Goal: Information Seeking & Learning: Check status

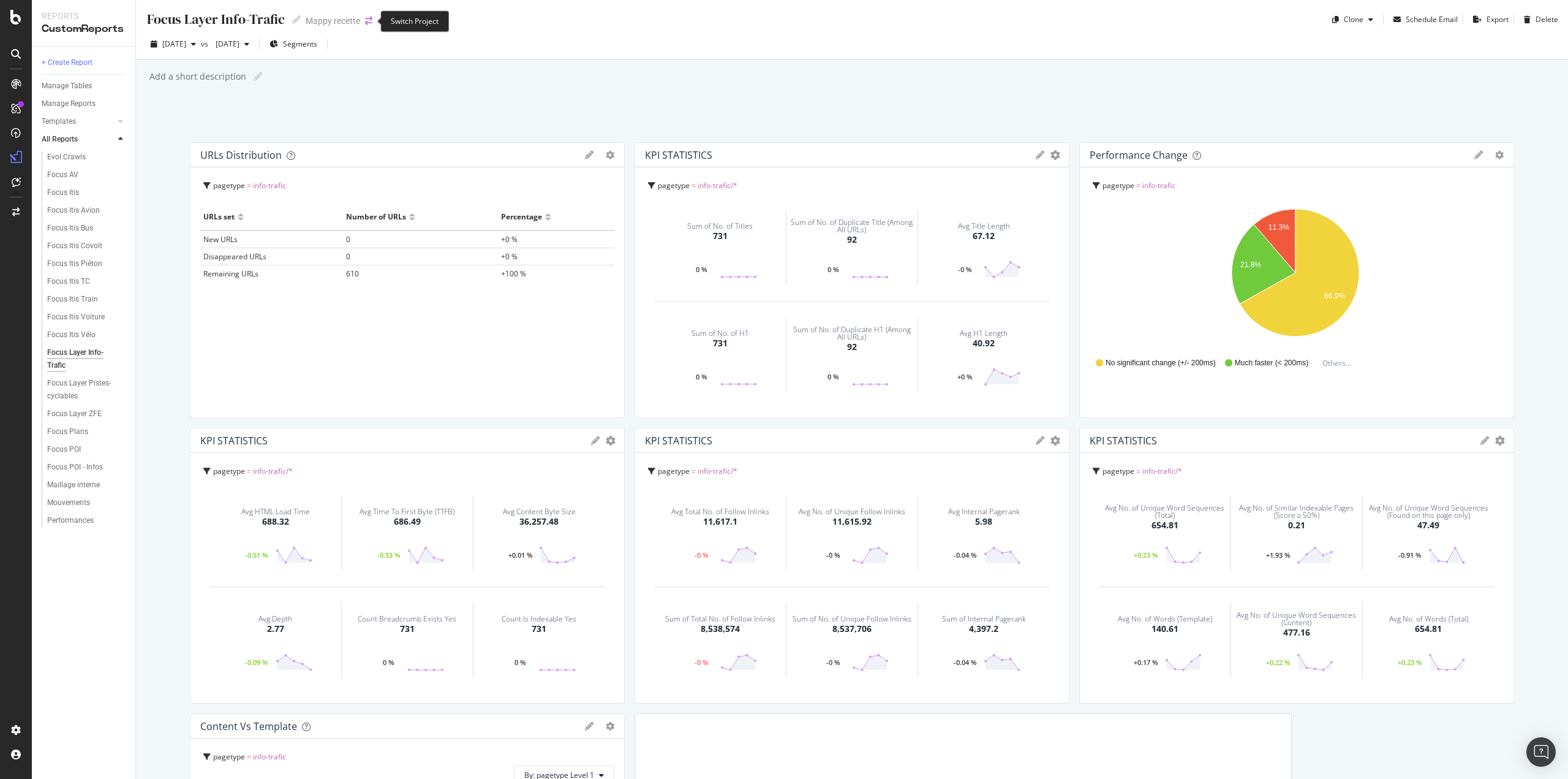
click at [370, 17] on icon "arrow-right-arrow-left" at bounding box center [368, 20] width 7 height 9
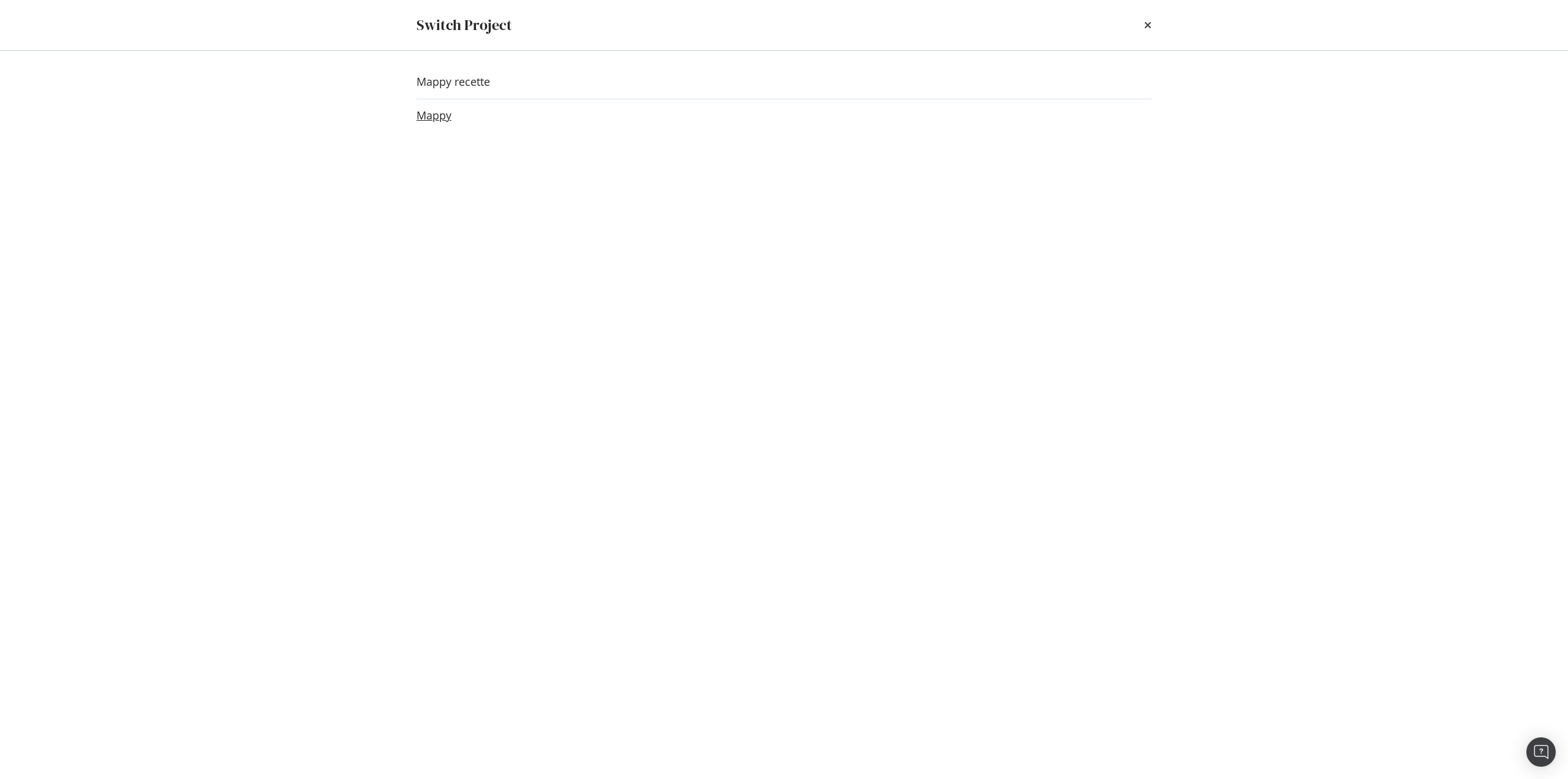
click at [428, 116] on link "Mappy" at bounding box center [433, 115] width 35 height 13
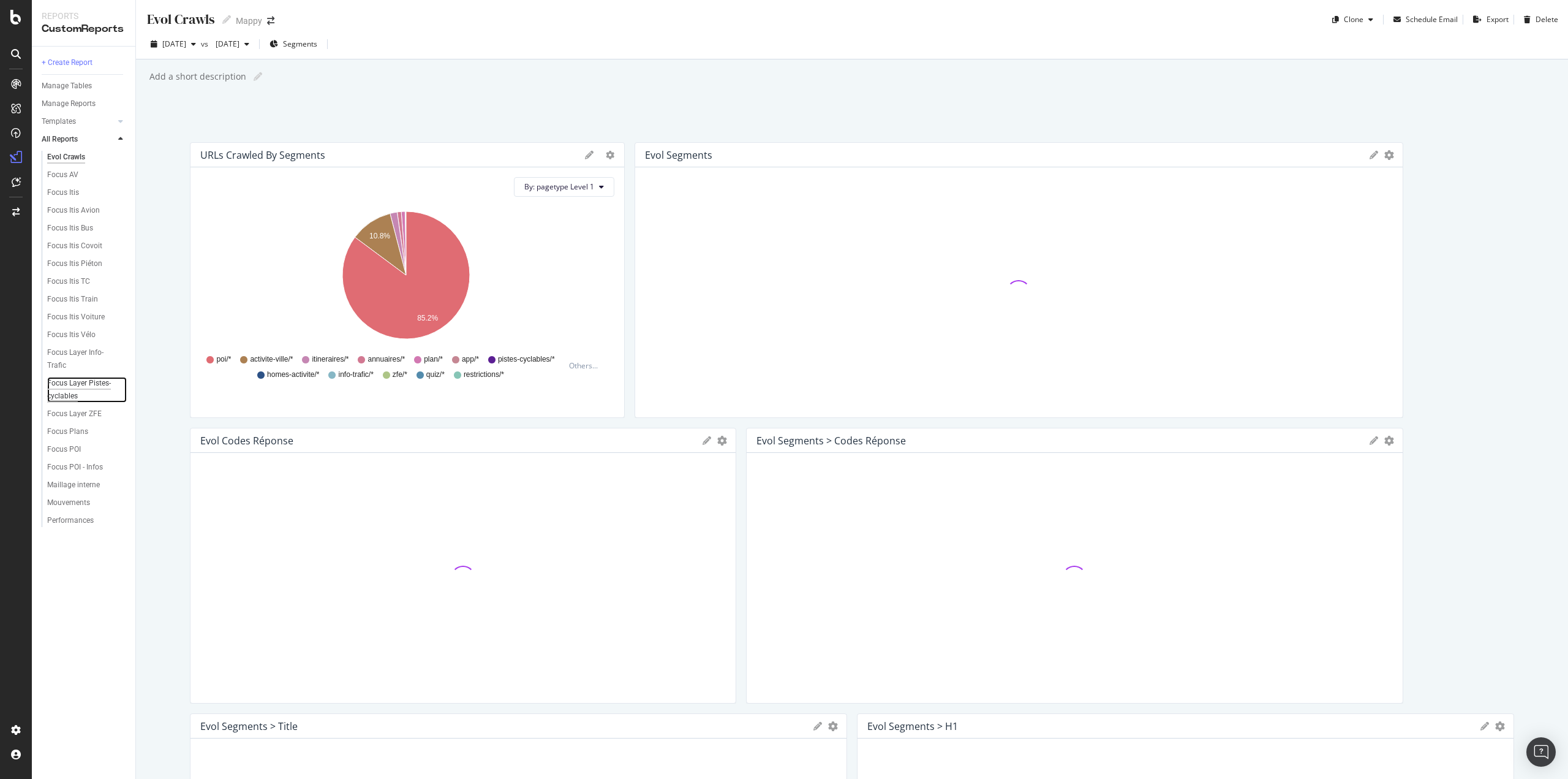
click at [82, 387] on div "Focus Layer Pistes-cyclables" at bounding box center [82, 389] width 71 height 26
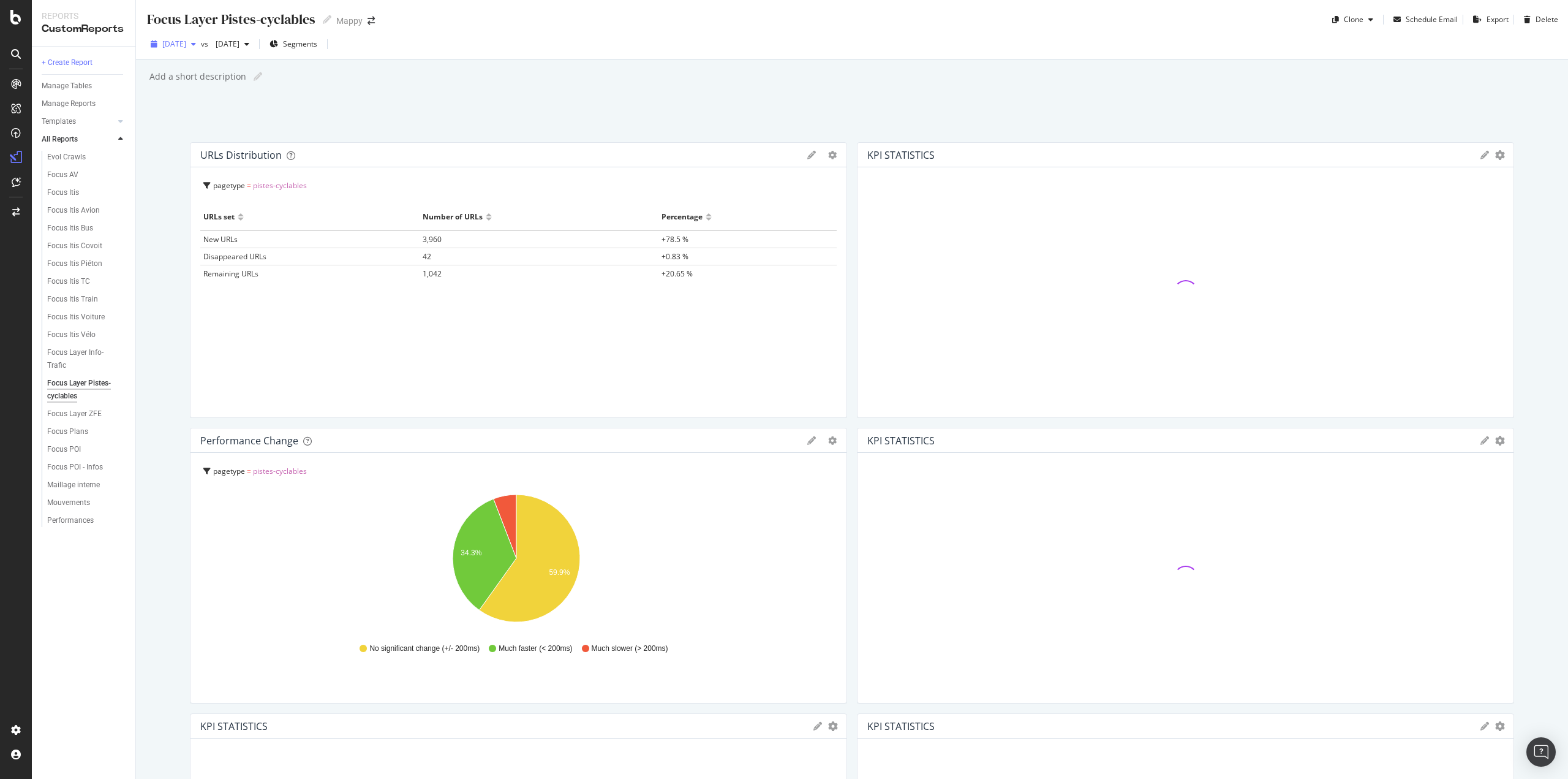
click at [180, 48] on span "[DATE]" at bounding box center [174, 43] width 24 height 10
click at [397, 103] on div "Focus Layer Pistes-cyclables Focus Layer Pistes-cyclables Mappy Clone Schedule …" at bounding box center [852, 389] width 1432 height 779
click at [239, 42] on span "[DATE]" at bounding box center [224, 43] width 29 height 10
click at [162, 172] on div "Focus Layer Pistes-cyclables Focus Layer Pistes-cyclables Mappy Clone Schedule …" at bounding box center [852, 389] width 1432 height 779
